Goal: Use online tool/utility: Utilize a website feature to perform a specific function

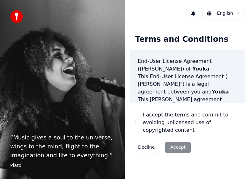
click at [178, 139] on div "Decline Accept" at bounding box center [161, 147] width 63 height 17
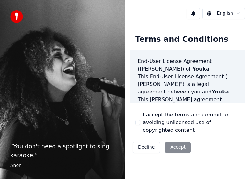
scroll to position [819, 0]
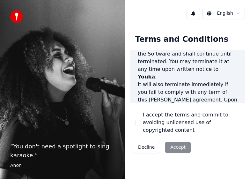
click at [177, 140] on div "Decline Accept" at bounding box center [161, 147] width 63 height 17
click at [137, 120] on button "I accept the terms and commit to avoiding unlicensed use of copyrighted content" at bounding box center [137, 122] width 5 height 5
click at [176, 142] on button "Accept" at bounding box center [178, 147] width 26 height 11
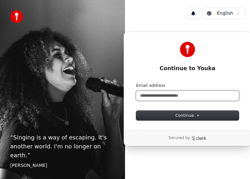
click at [170, 97] on input "Email address" at bounding box center [187, 96] width 103 height 10
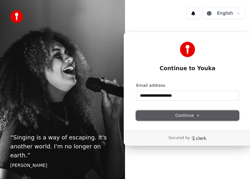
click at [194, 114] on span "Continue" at bounding box center [187, 116] width 24 height 6
type input "**********"
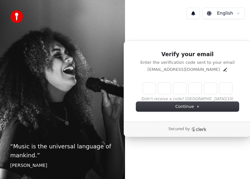
click at [152, 90] on input "Enter verification code" at bounding box center [187, 88] width 89 height 11
type input "******"
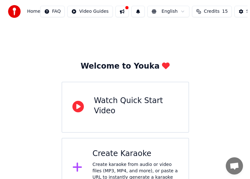
scroll to position [19, 0]
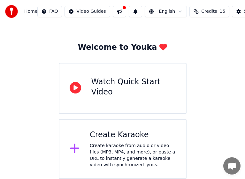
click at [92, 152] on div "Create karaoke from audio or video files (MP3, MP4, and more), or paste a URL t…" at bounding box center [133, 156] width 86 height 26
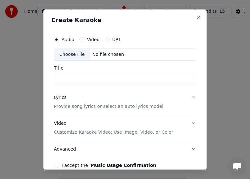
click at [74, 150] on button "Advanced" at bounding box center [125, 149] width 142 height 17
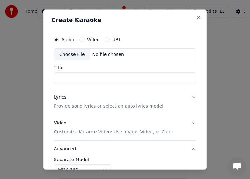
click at [82, 79] on input "Title" at bounding box center [125, 77] width 142 height 11
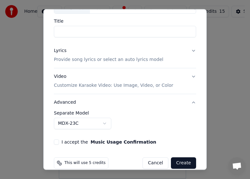
scroll to position [56, 0]
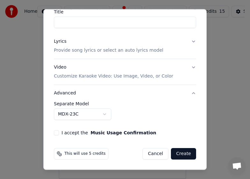
click at [107, 116] on button "MDX-23C" at bounding box center [82, 113] width 57 height 11
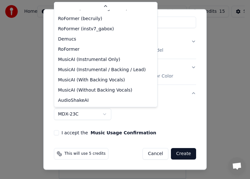
scroll to position [18, 0]
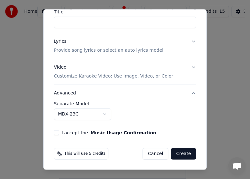
click at [179, 119] on body "**********" at bounding box center [122, 80] width 245 height 198
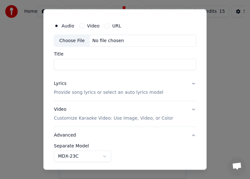
scroll to position [0, 0]
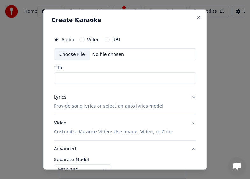
click at [77, 55] on div "Choose File" at bounding box center [72, 53] width 36 height 11
